Goal: Browse casually

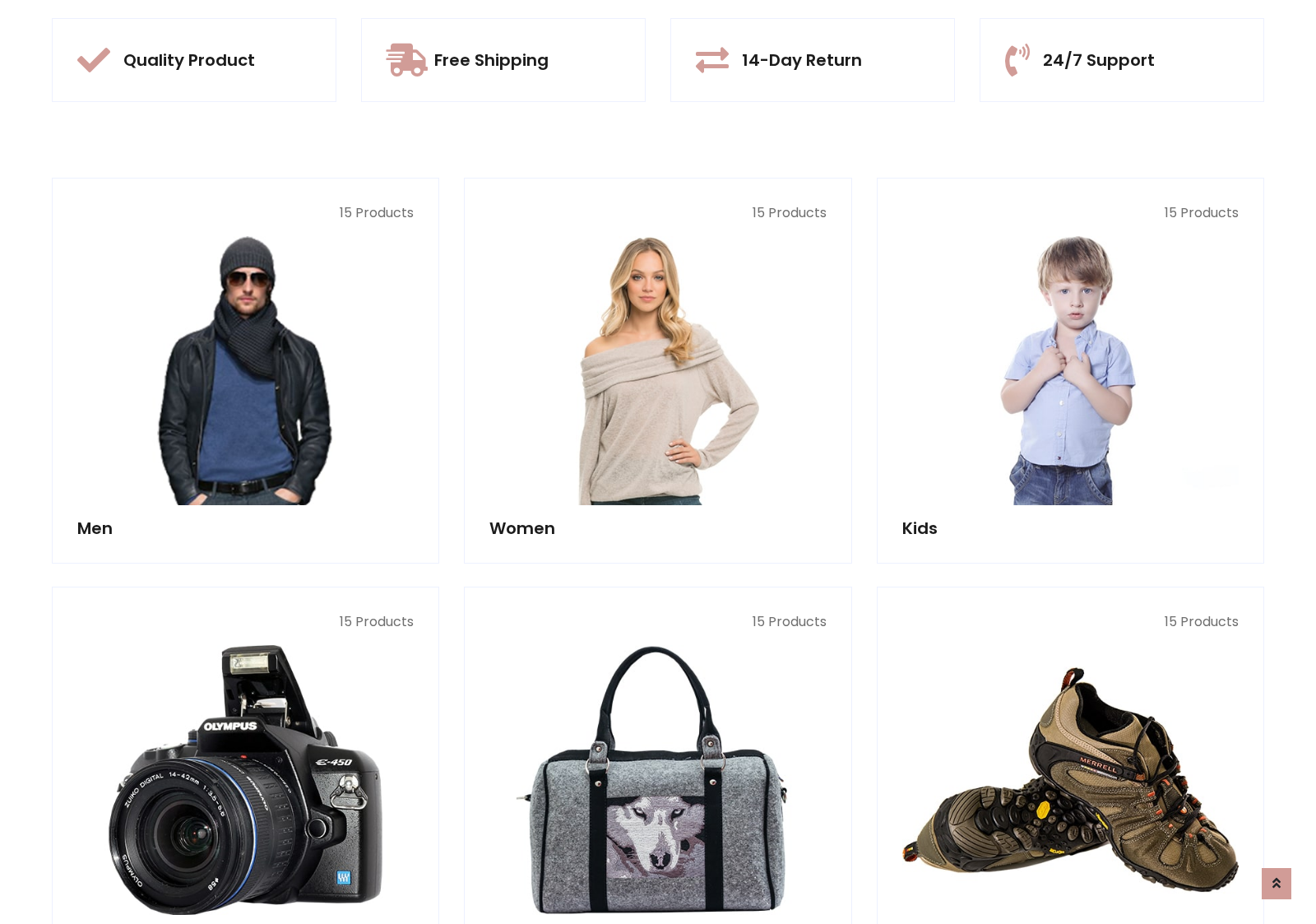
scroll to position [1548, 0]
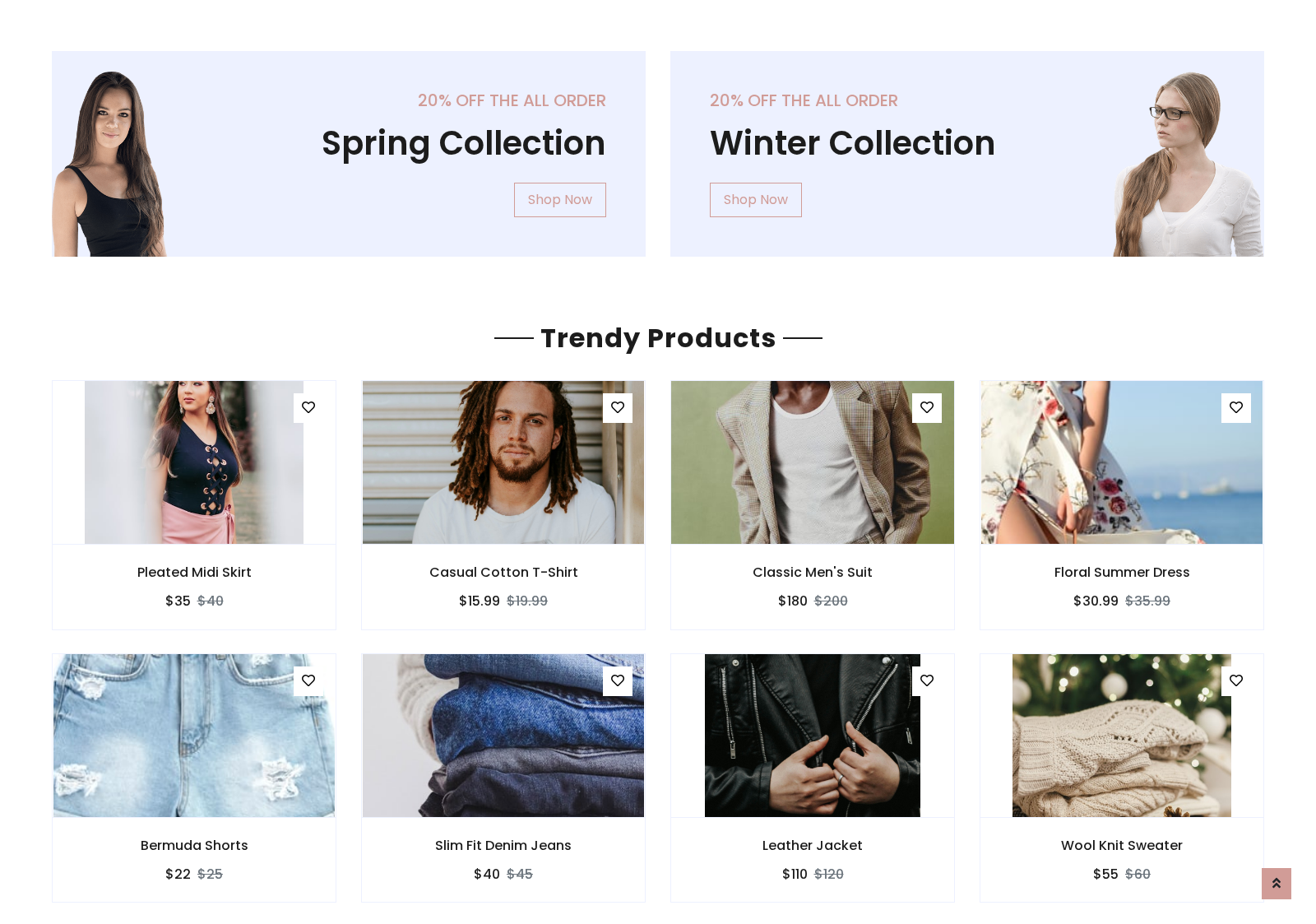
click at [812, 462] on img at bounding box center [812, 462] width 296 height 395
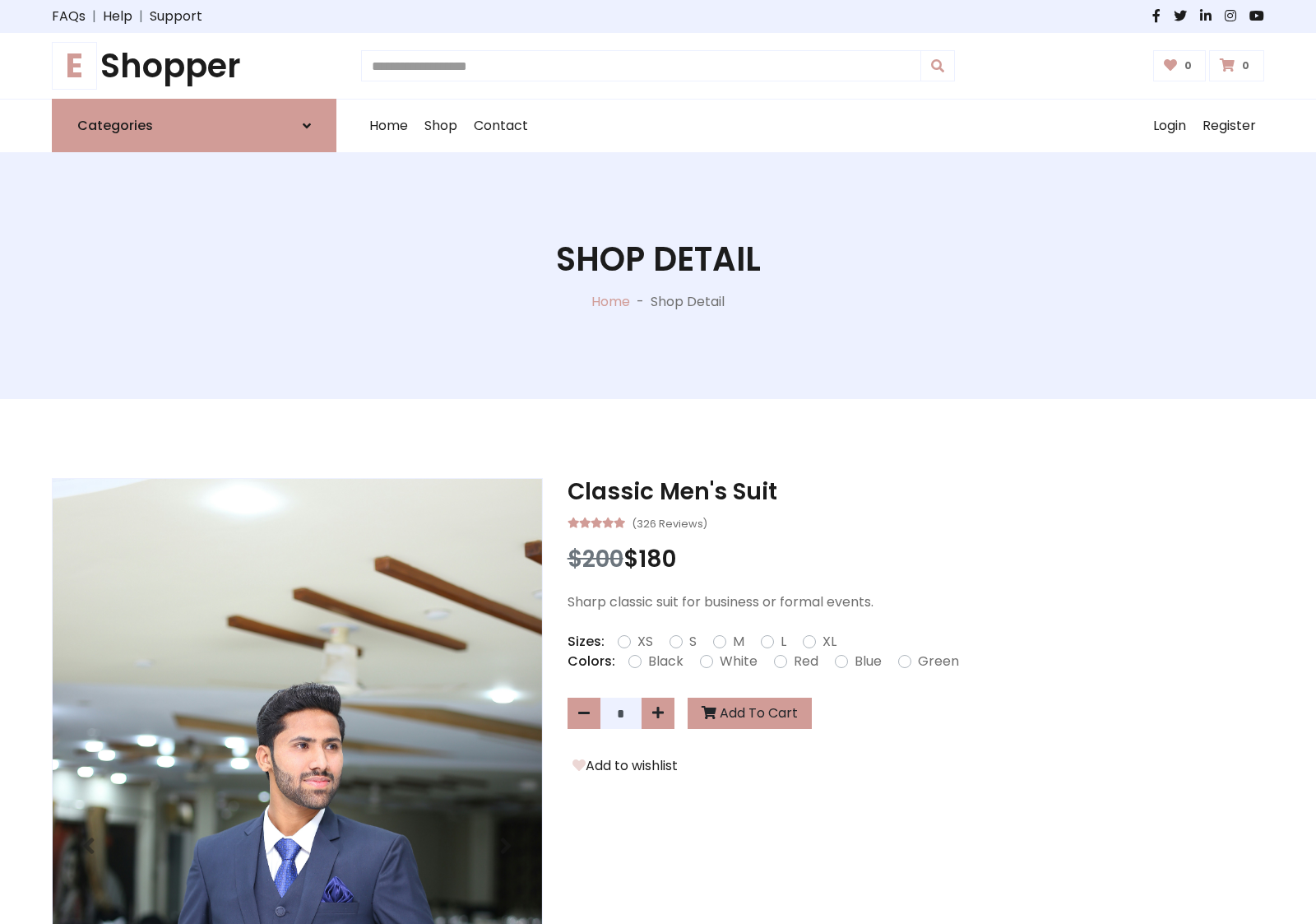
click at [194, 66] on h1 "E Shopper" at bounding box center [194, 66] width 284 height 40
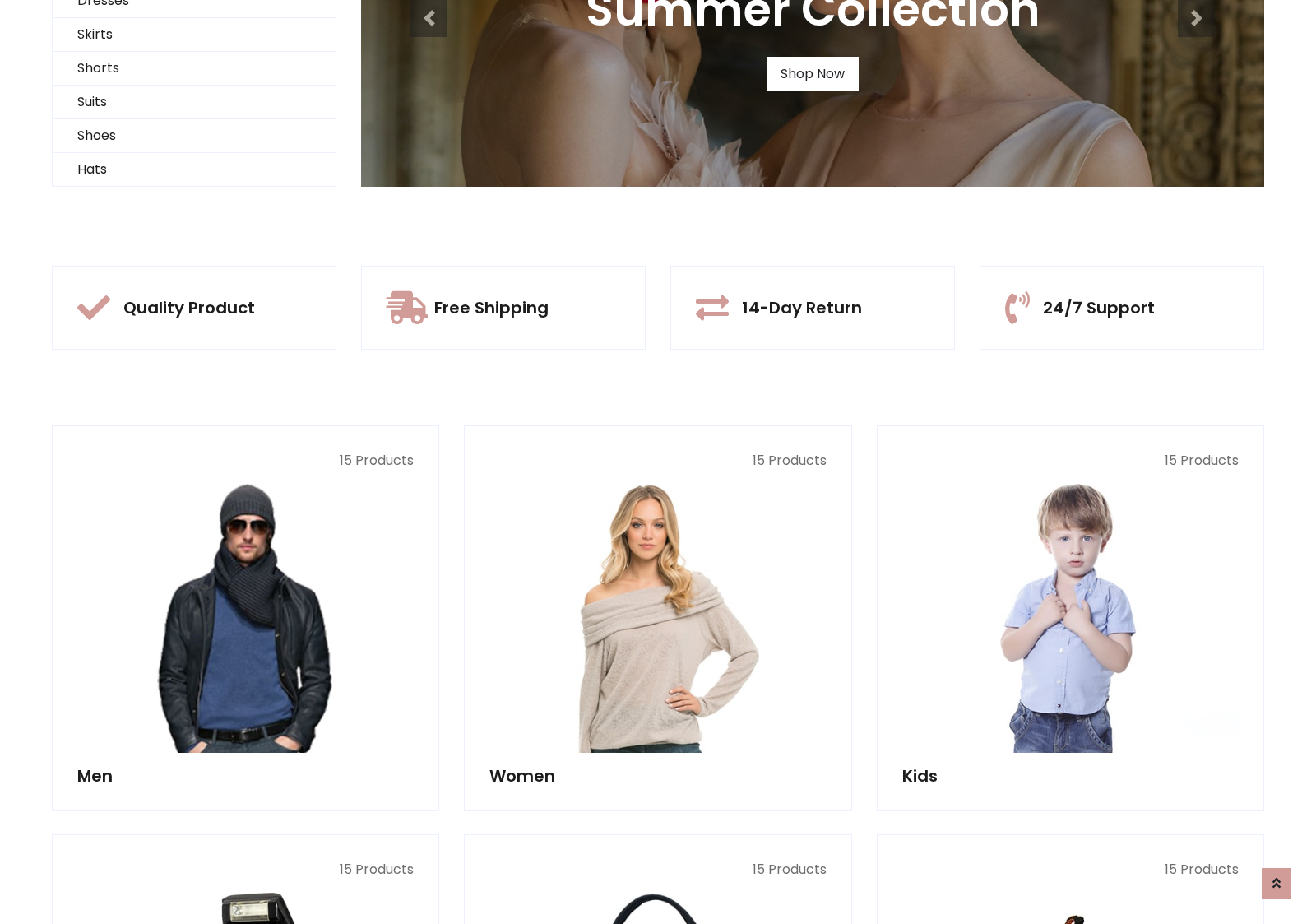
scroll to position [159, 0]
